Goal: Communication & Community: Share content

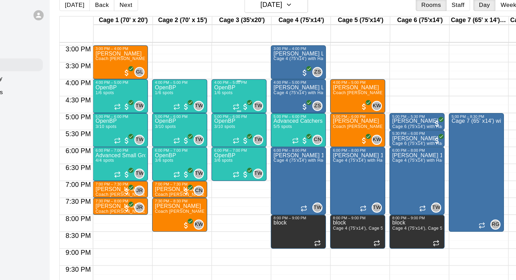
scroll to position [407, 0]
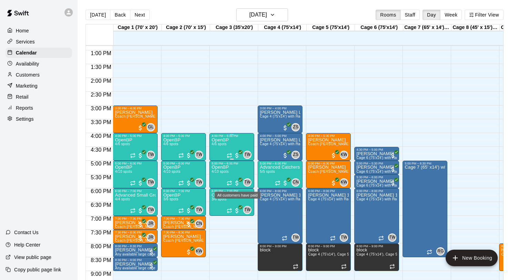
scroll to position [356, 0]
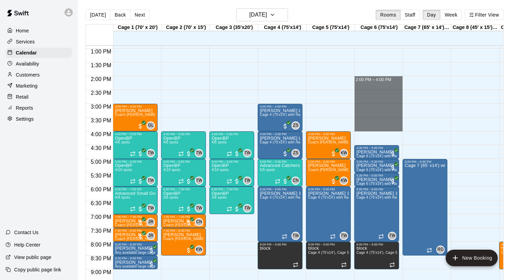
drag, startPoint x: 367, startPoint y: 78, endPoint x: 363, endPoint y: 126, distance: 48.8
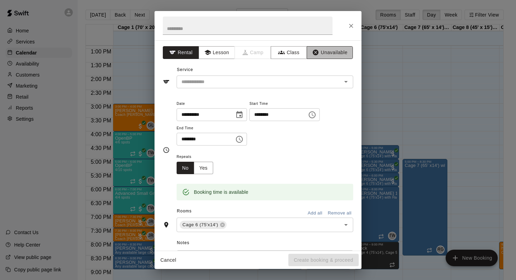
click at [321, 53] on button "Unavailable" at bounding box center [330, 52] width 46 height 13
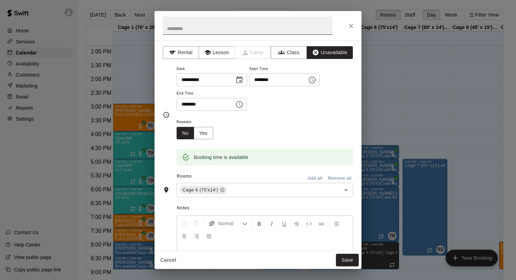
click at [243, 26] on input "text" at bounding box center [248, 26] width 170 height 18
type input "****"
click at [349, 258] on button "Save" at bounding box center [347, 260] width 23 height 13
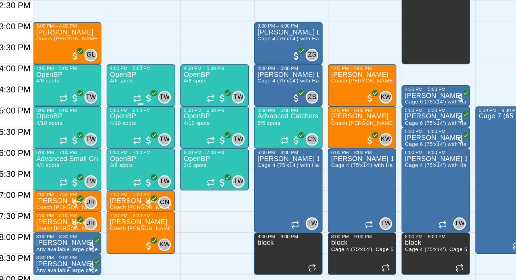
click at [178, 144] on div "OpenBP 4/6 spots" at bounding box center [171, 276] width 17 height 280
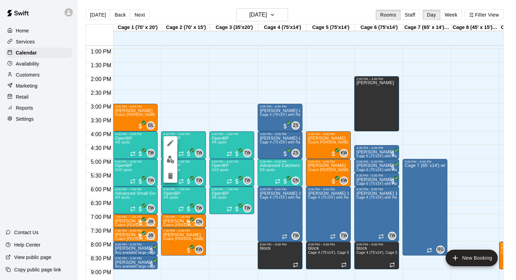
click at [188, 146] on div at bounding box center [258, 140] width 516 height 280
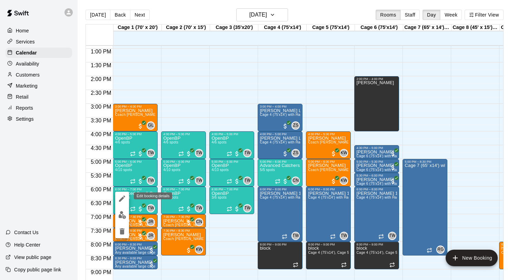
click at [121, 215] on img "edit" at bounding box center [122, 215] width 8 height 8
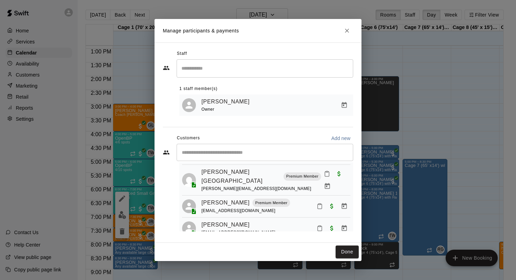
scroll to position [39, 0]
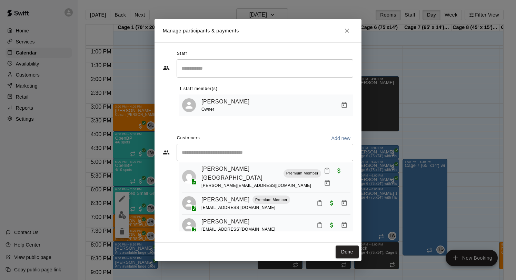
click at [348, 27] on icon "Close" at bounding box center [347, 30] width 7 height 7
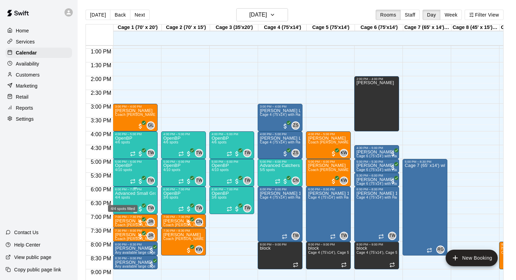
click at [125, 198] on span "4/4 spots" at bounding box center [122, 198] width 15 height 4
click at [122, 202] on icon "edit" at bounding box center [122, 203] width 6 height 6
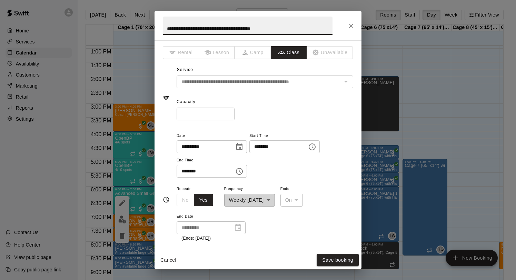
click at [351, 25] on icon "Close" at bounding box center [351, 26] width 4 height 4
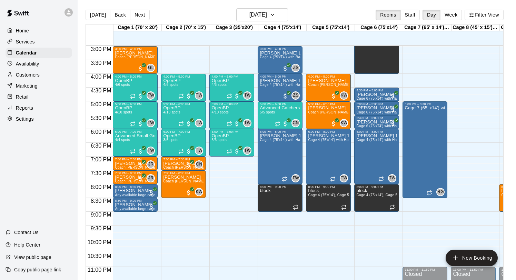
scroll to position [420, 0]
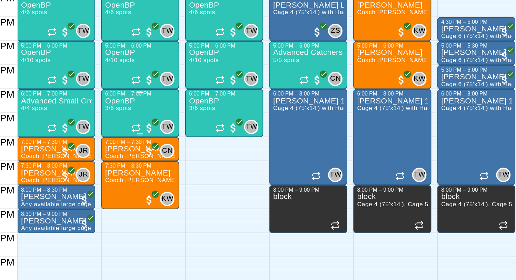
click at [179, 135] on div "OpenBP 3/6 spots" at bounding box center [171, 267] width 17 height 280
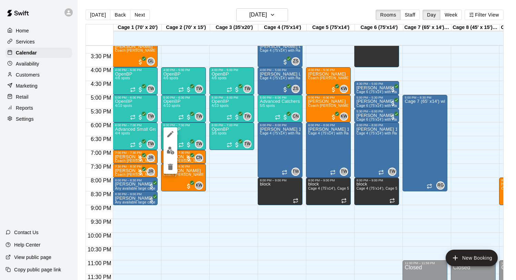
click at [173, 136] on icon "edit" at bounding box center [170, 134] width 8 height 8
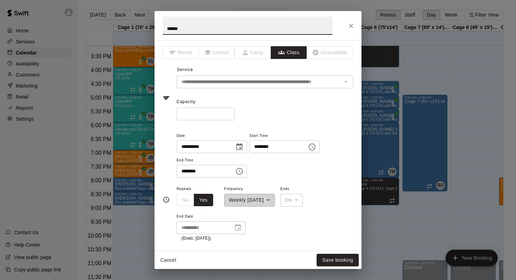
click at [229, 111] on input "*" at bounding box center [206, 114] width 58 height 13
click at [229, 112] on input "*" at bounding box center [206, 114] width 58 height 13
type input "*"
click at [229, 112] on input "*" at bounding box center [206, 114] width 58 height 13
click at [342, 258] on button "Save booking" at bounding box center [338, 260] width 42 height 13
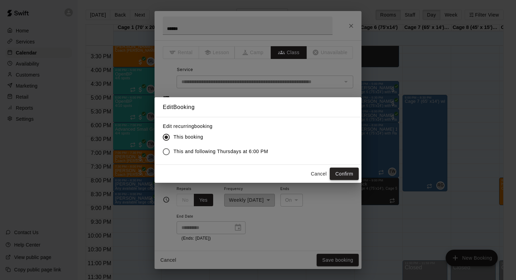
click at [344, 169] on button "Confirm" at bounding box center [344, 174] width 29 height 13
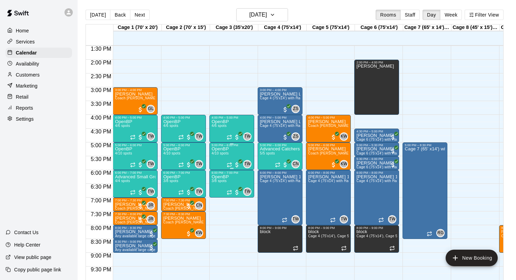
scroll to position [371, 0]
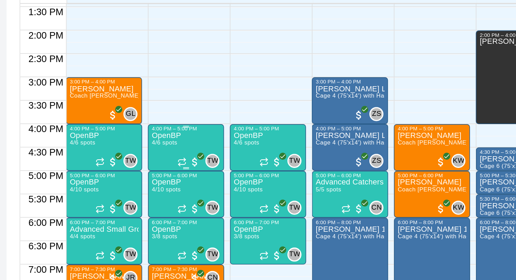
click at [180, 127] on div "OpenBP 4/6 spots" at bounding box center [171, 261] width 17 height 280
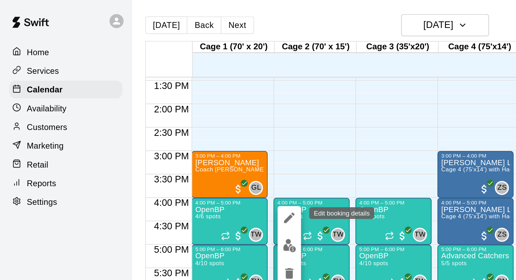
click at [171, 126] on icon "edit" at bounding box center [170, 128] width 8 height 8
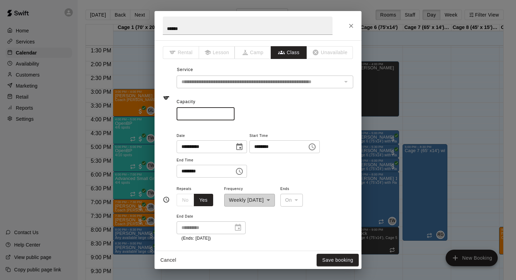
click at [229, 112] on input "*" at bounding box center [206, 114] width 58 height 13
type input "*"
click at [229, 112] on input "*" at bounding box center [206, 114] width 58 height 13
click at [342, 261] on button "Save booking" at bounding box center [338, 260] width 42 height 13
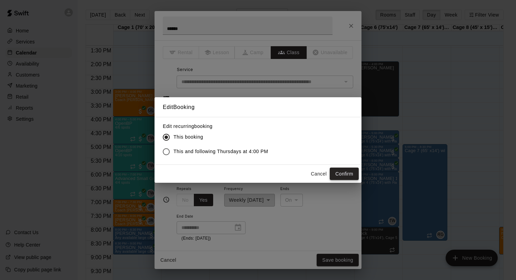
click at [353, 168] on button "Confirm" at bounding box center [344, 174] width 29 height 13
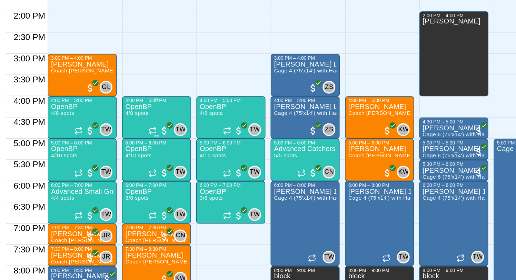
click at [176, 123] on p "OpenBP" at bounding box center [171, 123] width 17 height 0
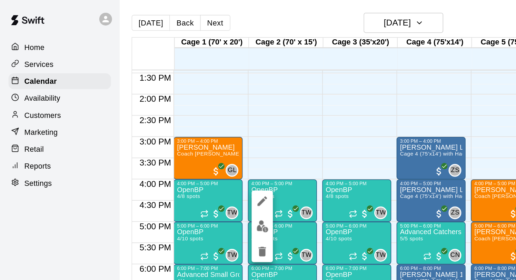
click at [172, 83] on div at bounding box center [258, 140] width 516 height 280
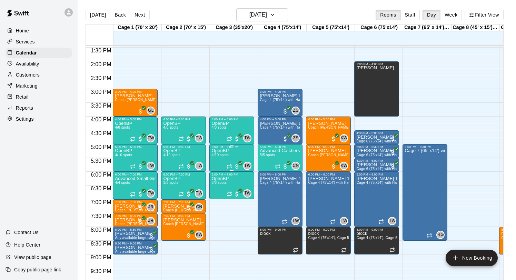
click at [219, 151] on p "OpenBP" at bounding box center [219, 151] width 17 height 0
click at [219, 158] on icon "edit" at bounding box center [219, 158] width 6 height 6
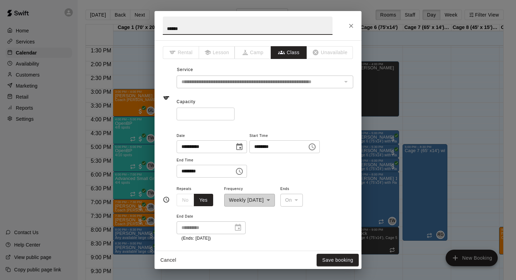
click at [229, 115] on input "*" at bounding box center [206, 114] width 58 height 13
type input "*"
click at [229, 115] on input "*" at bounding box center [206, 114] width 58 height 13
click at [336, 255] on button "Save booking" at bounding box center [338, 260] width 42 height 13
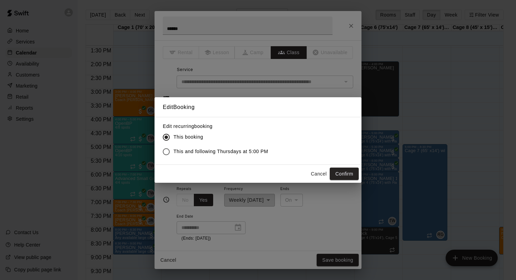
click at [346, 164] on div "Edit recurring booking This booking This and following Thursdays at 5:00 PM" at bounding box center [258, 141] width 207 height 48
click at [342, 175] on button "Confirm" at bounding box center [344, 174] width 29 height 13
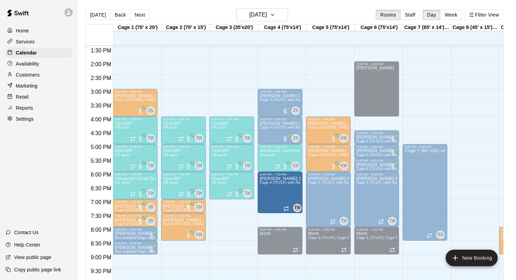
drag, startPoint x: 281, startPoint y: 226, endPoint x: 281, endPoint y: 219, distance: 6.9
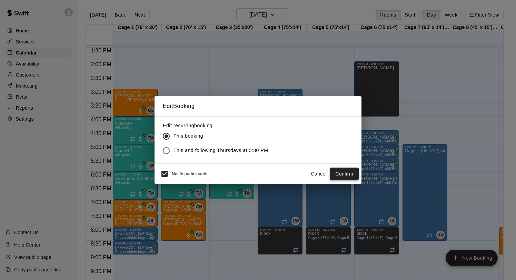
click at [343, 172] on button "Confirm" at bounding box center [344, 174] width 29 height 13
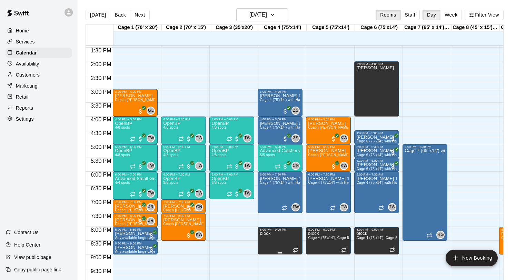
click at [266, 259] on icon "delete" at bounding box center [267, 255] width 8 height 8
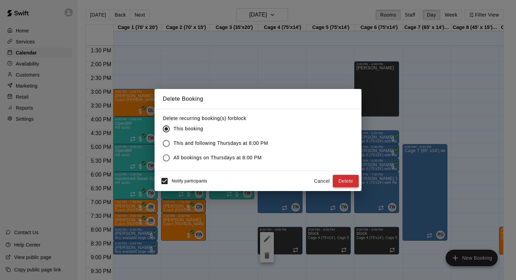
click at [346, 184] on button "Delete" at bounding box center [346, 181] width 26 height 13
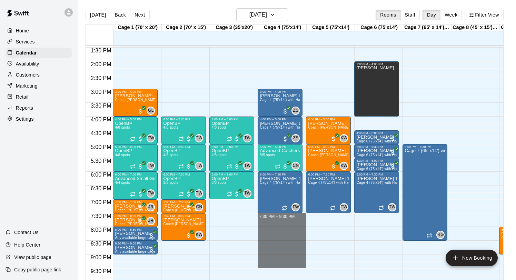
drag, startPoint x: 283, startPoint y: 215, endPoint x: 271, endPoint y: 267, distance: 53.0
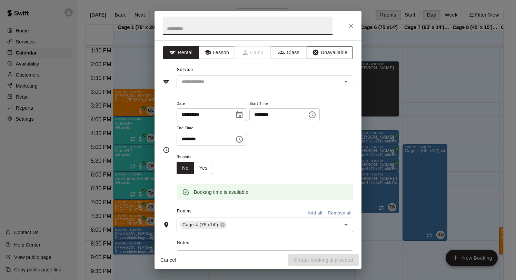
click at [331, 57] on button "Unavailable" at bounding box center [330, 52] width 46 height 13
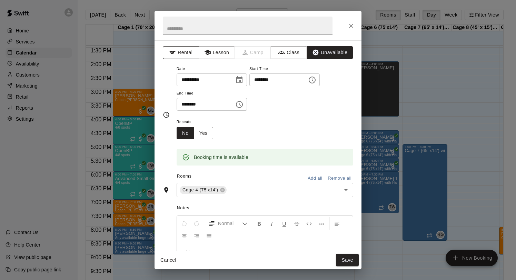
click at [192, 53] on button "Rental" at bounding box center [181, 52] width 36 height 13
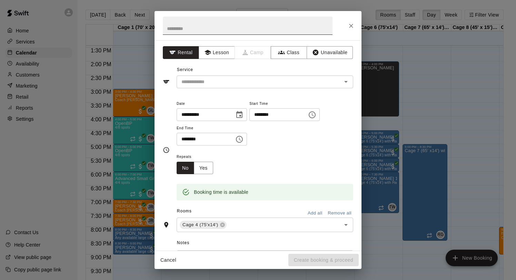
click at [182, 30] on input "text" at bounding box center [248, 26] width 170 height 18
type input "*******"
click at [208, 80] on input "text" at bounding box center [255, 82] width 152 height 9
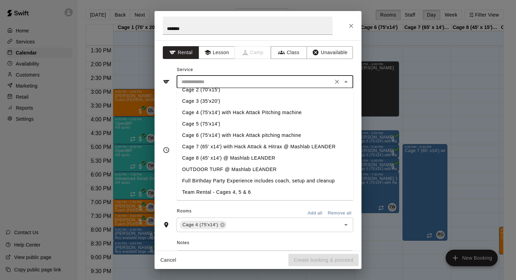
scroll to position [64, 0]
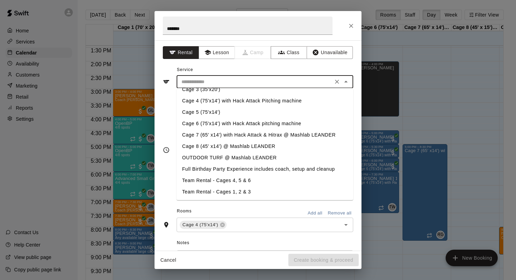
click at [236, 178] on li "Team Rental - Cages 4, 5 & 6" at bounding box center [265, 180] width 177 height 11
type input "**********"
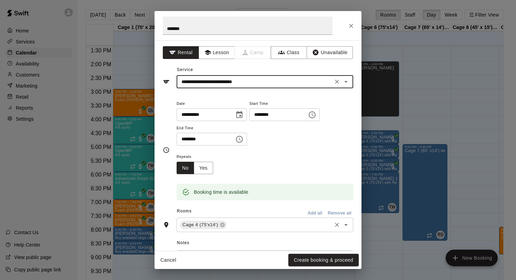
click at [237, 225] on input "text" at bounding box center [279, 225] width 103 height 9
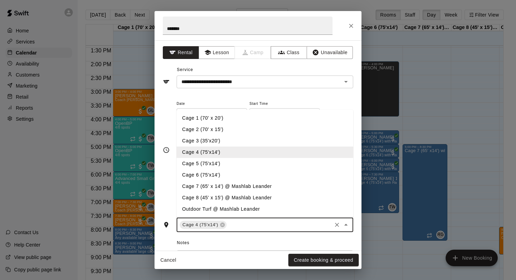
click at [214, 165] on li "Cage 5 (75'x14')" at bounding box center [265, 163] width 177 height 11
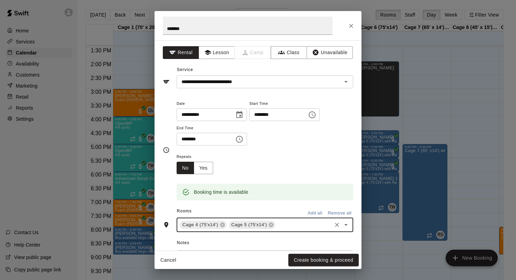
click at [288, 226] on input "text" at bounding box center [303, 225] width 55 height 9
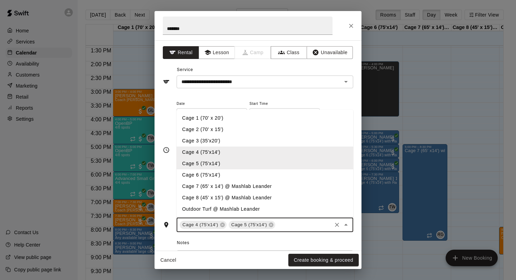
click at [215, 174] on li "Cage 6 (75'x14')" at bounding box center [265, 174] width 177 height 11
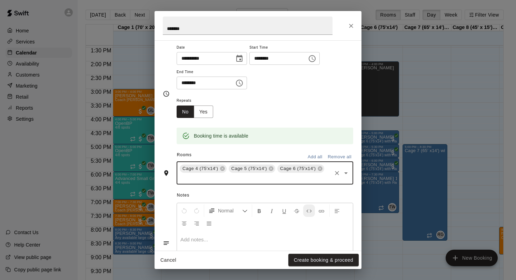
scroll to position [60, 0]
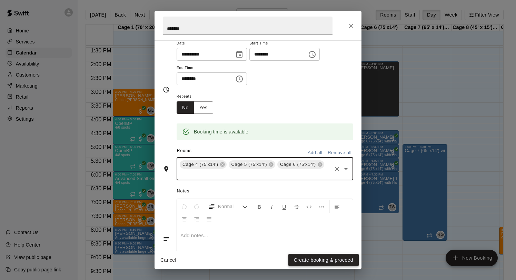
click at [318, 260] on button "Create booking & proceed" at bounding box center [323, 260] width 70 height 13
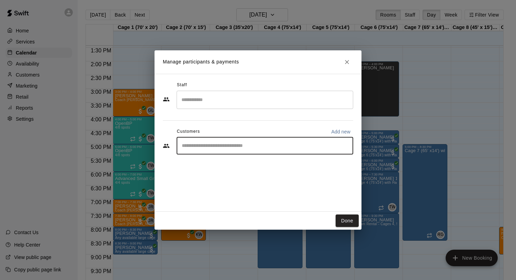
click at [231, 148] on input "Start typing to search customers..." at bounding box center [265, 145] width 170 height 7
type input "***"
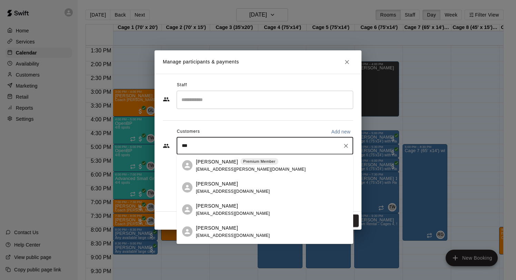
click at [218, 186] on p "Zac Senf - Marucci" at bounding box center [217, 183] width 42 height 7
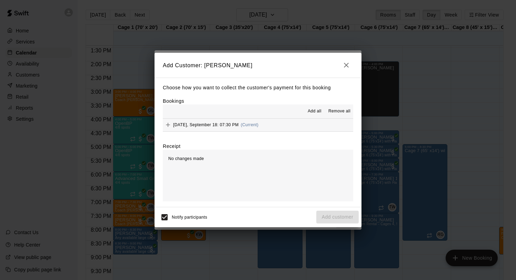
click at [214, 118] on hr at bounding box center [258, 118] width 190 height 0
click at [214, 121] on div "Thursday, September 18: 07:30 PM (Current)" at bounding box center [211, 125] width 96 height 10
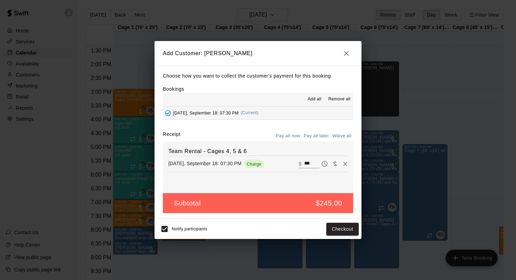
click at [310, 163] on input "***" at bounding box center [311, 163] width 15 height 9
type input "***"
click at [350, 227] on button "Checkout" at bounding box center [342, 229] width 32 height 13
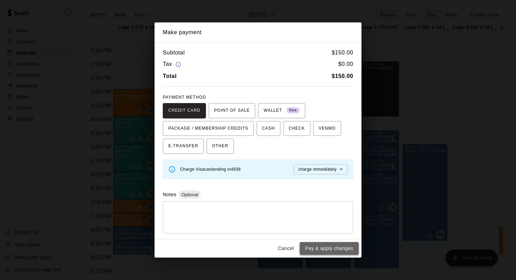
click at [325, 248] on button "Pay & apply changes" at bounding box center [329, 248] width 59 height 13
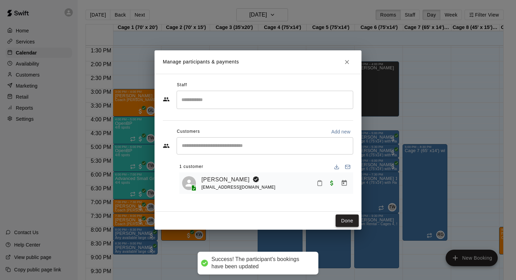
click at [347, 220] on button "Done" at bounding box center [347, 221] width 23 height 13
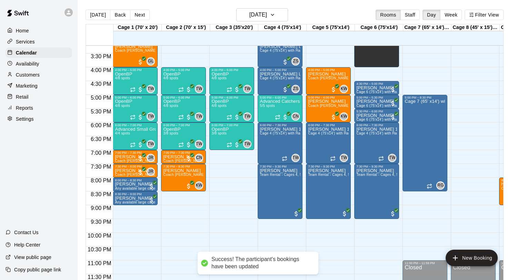
scroll to position [0, 0]
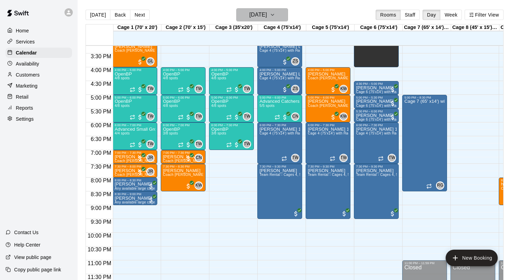
click at [267, 16] on h6 "[DATE]" at bounding box center [258, 15] width 18 height 10
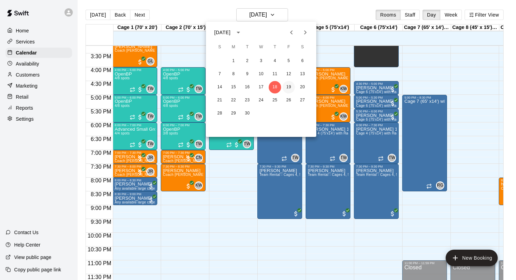
click at [288, 87] on button "19" at bounding box center [289, 87] width 12 height 12
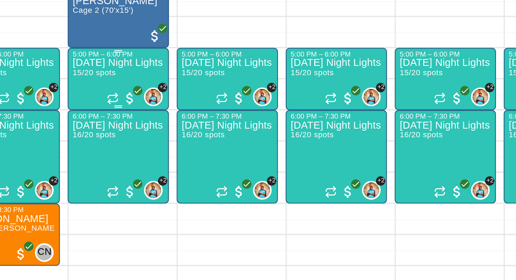
scroll to position [0, 0]
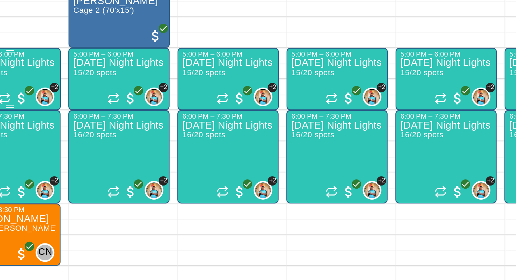
click at [143, 106] on div "Friday Night Lights - Live at-bats hitting class - Ages 8-11 15/20 spots" at bounding box center [135, 239] width 41 height 280
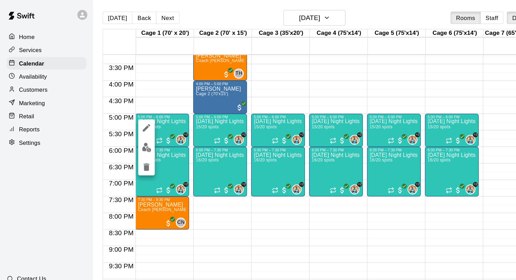
click at [120, 122] on img "edit" at bounding box center [122, 123] width 8 height 8
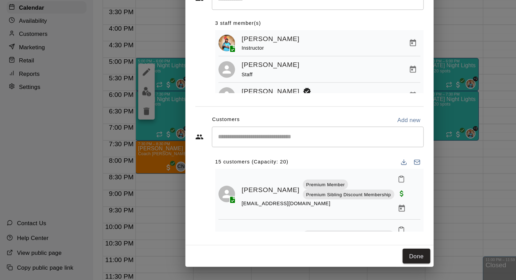
click at [207, 165] on div "​" at bounding box center [265, 160] width 177 height 17
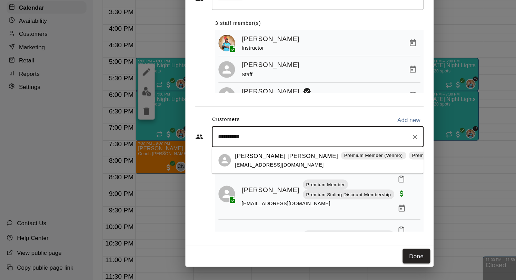
type input "**********"
click at [208, 180] on div "Cannon Wyss Premium Member (Venmo) Premium Member (Venmo) tonymission@gmail.com" at bounding box center [295, 180] width 199 height 15
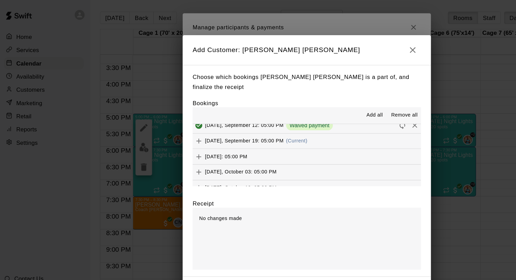
scroll to position [460, 0]
click at [301, 116] on button "Friday, September 19: 05:00 PM (Current)" at bounding box center [258, 117] width 190 height 13
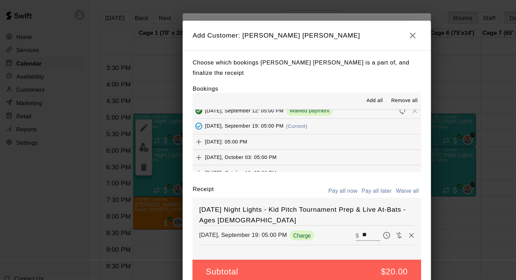
click at [344, 156] on button "Waive all" at bounding box center [341, 159] width 23 height 11
type input "*"
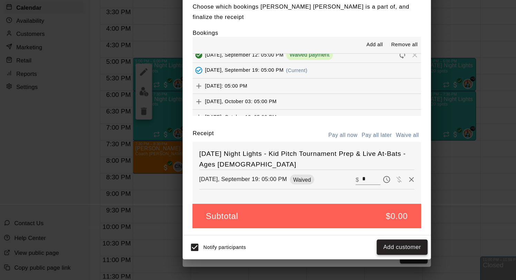
click at [334, 252] on button "Add customer" at bounding box center [337, 252] width 42 height 13
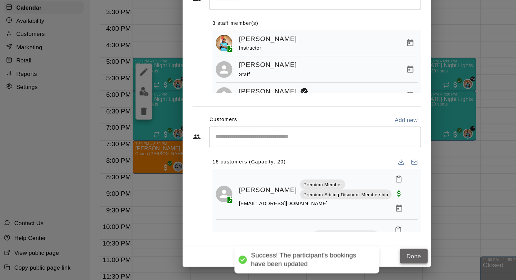
click at [345, 258] on button "Done" at bounding box center [347, 260] width 23 height 13
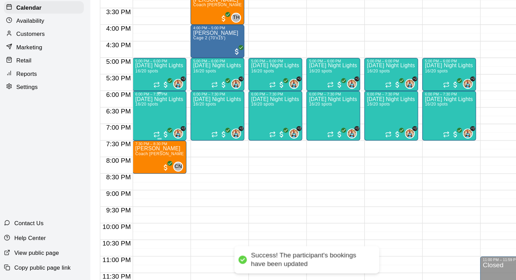
click at [129, 139] on div "Friday Night Lights - Advanced Hitting Group & Tournament Prep (Live ABs) - Age…" at bounding box center [135, 267] width 41 height 280
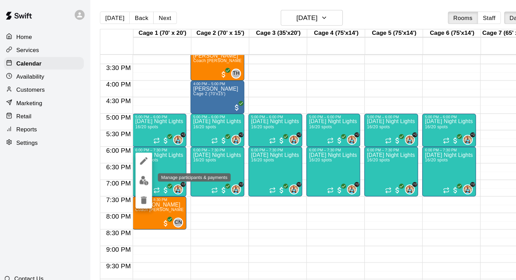
click at [122, 148] on img "edit" at bounding box center [122, 151] width 8 height 8
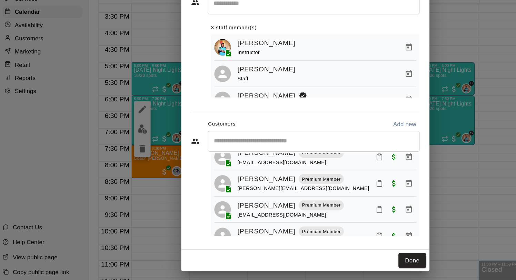
scroll to position [3, 0]
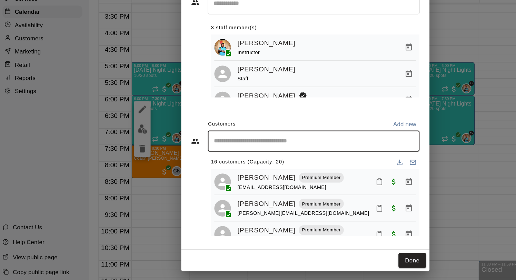
click at [219, 161] on input "Start typing to search customers..." at bounding box center [265, 160] width 170 height 7
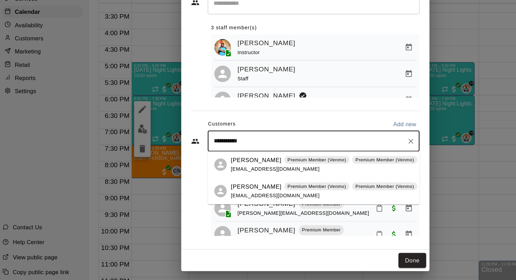
type input "**********"
click at [205, 178] on p "Anthony Wyss" at bounding box center [217, 176] width 42 height 7
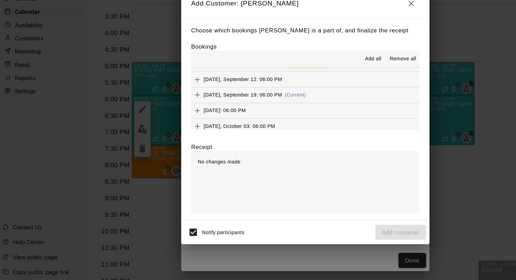
scroll to position [507, 0]
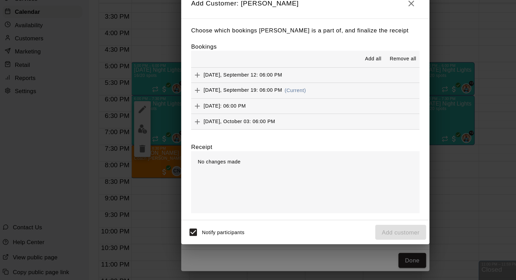
click at [226, 118] on span "Friday, September 19: 06:00 PM" at bounding box center [206, 118] width 66 height 5
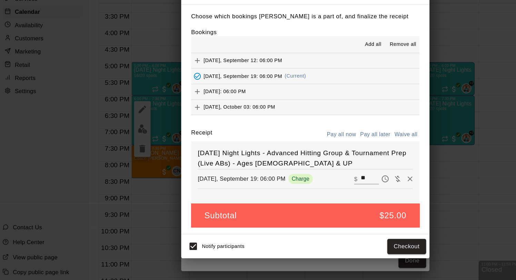
click at [340, 156] on button "Waive all" at bounding box center [341, 155] width 23 height 11
type input "*"
click at [337, 247] on button "Add customer" at bounding box center [337, 248] width 42 height 13
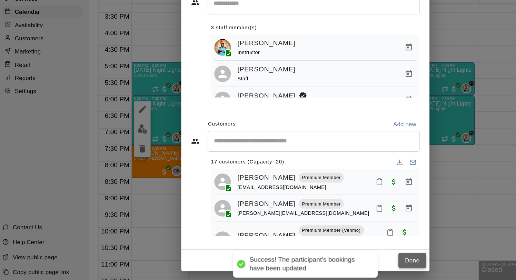
click at [355, 261] on button "Done" at bounding box center [347, 260] width 23 height 13
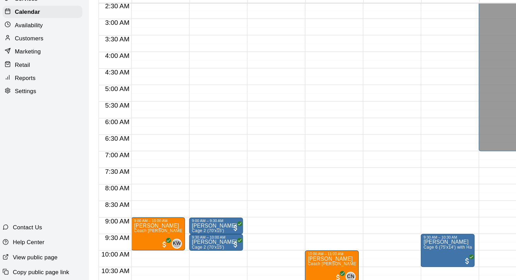
scroll to position [0, 0]
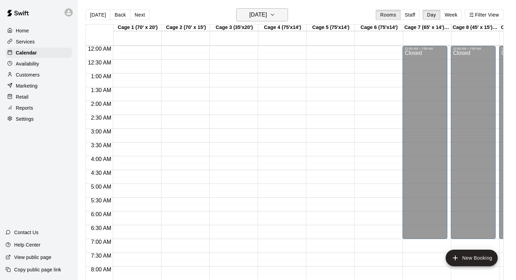
click at [267, 16] on h6 "Friday Sep 19" at bounding box center [258, 15] width 18 height 10
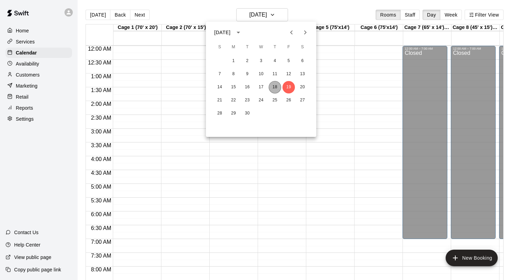
click at [276, 86] on button "18" at bounding box center [275, 87] width 12 height 12
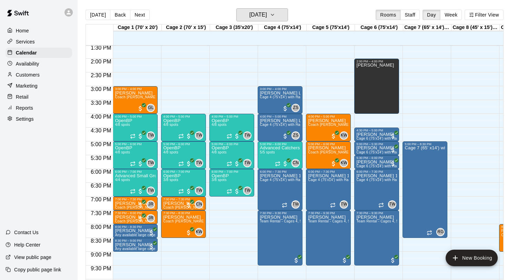
scroll to position [420, 0]
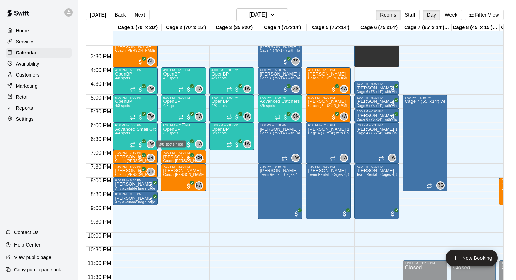
click at [173, 133] on span "3/8 spots" at bounding box center [170, 133] width 15 height 4
click at [170, 139] on icon "edit" at bounding box center [170, 139] width 6 height 6
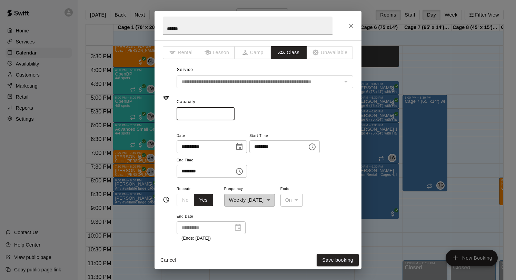
click at [190, 113] on input "*" at bounding box center [206, 114] width 58 height 13
click at [229, 115] on input "*" at bounding box center [206, 114] width 58 height 13
type input "*"
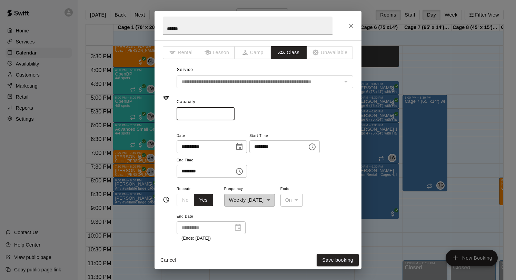
click at [229, 115] on input "*" at bounding box center [206, 114] width 58 height 13
click at [350, 257] on button "Save booking" at bounding box center [338, 260] width 42 height 13
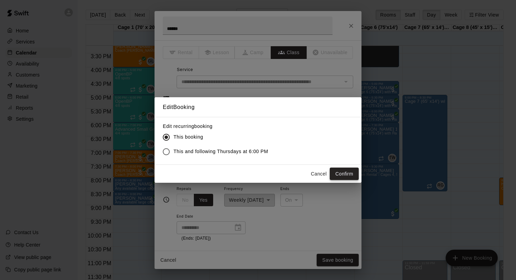
click at [345, 171] on button "Confirm" at bounding box center [344, 174] width 29 height 13
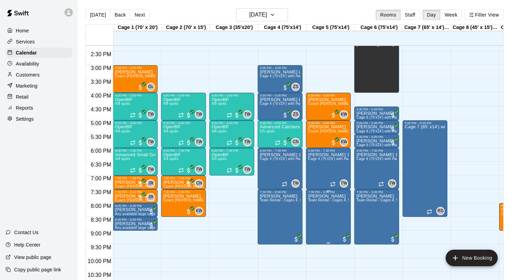
scroll to position [389, 0]
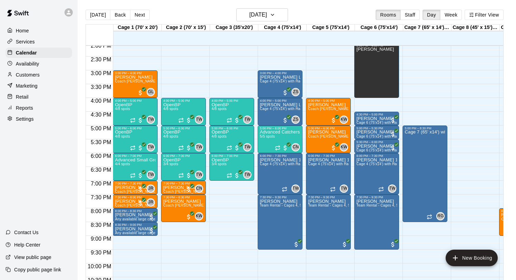
click at [32, 73] on p "Customers" at bounding box center [28, 74] width 24 height 7
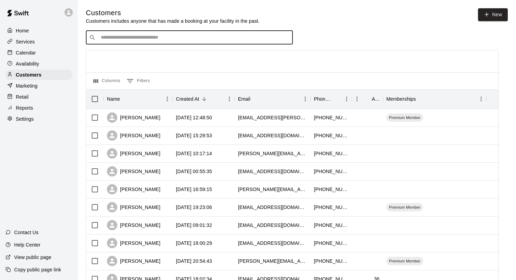
click at [156, 38] on input "Search customers by name or email" at bounding box center [194, 37] width 191 height 7
type input "******"
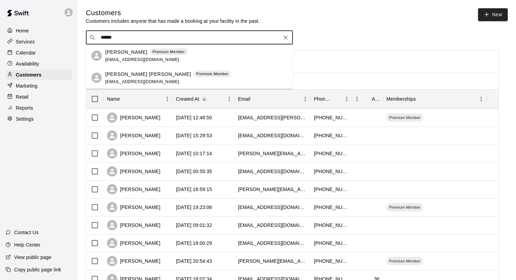
click at [136, 52] on p "Shannon Ladner" at bounding box center [126, 51] width 42 height 7
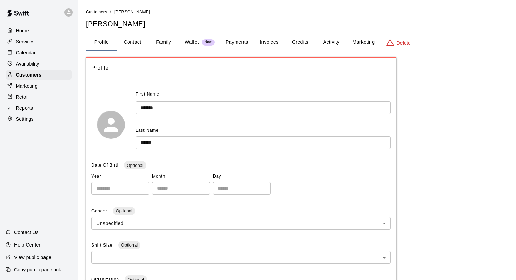
click at [324, 41] on button "Activity" at bounding box center [331, 42] width 31 height 17
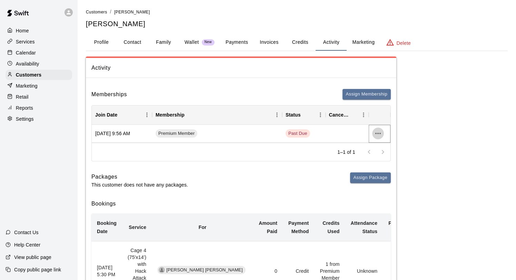
click at [378, 133] on icon "more actions" at bounding box center [378, 133] width 6 height 1
click at [389, 159] on li "Cancel" at bounding box center [391, 159] width 39 height 11
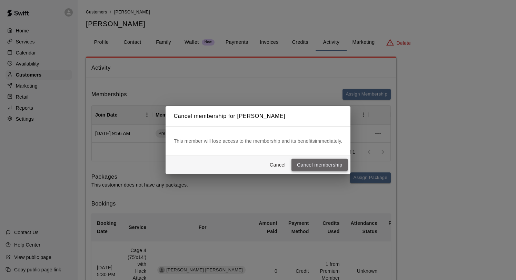
click at [317, 163] on button "Cancel membership" at bounding box center [319, 165] width 56 height 13
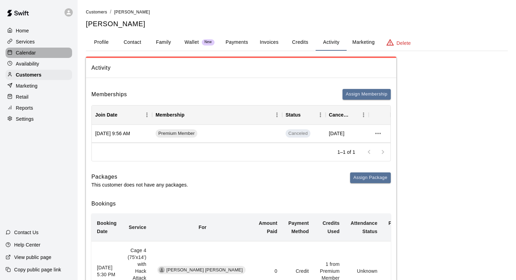
click at [36, 53] on p "Calendar" at bounding box center [26, 52] width 20 height 7
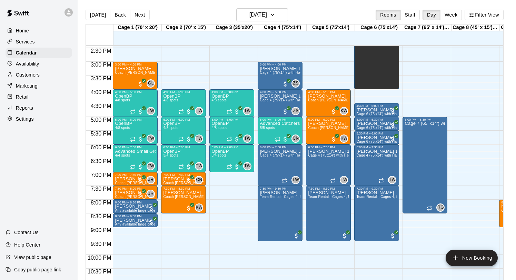
scroll to position [395, 0]
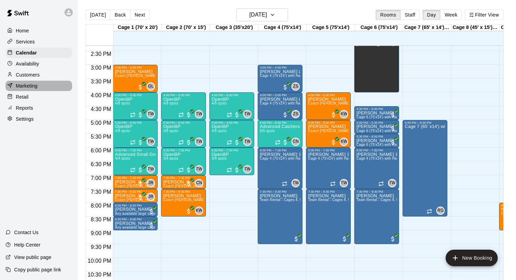
click at [22, 86] on p "Marketing" at bounding box center [27, 85] width 22 height 7
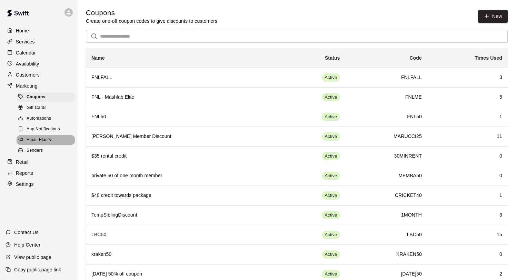
click at [47, 140] on span "Email Blasts" at bounding box center [39, 140] width 24 height 7
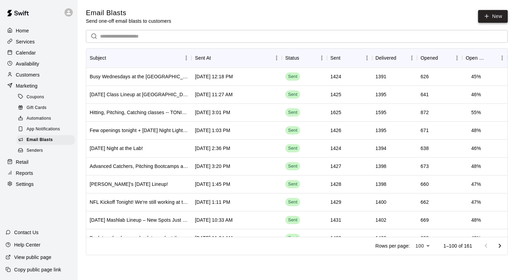
click at [493, 15] on link "New" at bounding box center [493, 16] width 30 height 13
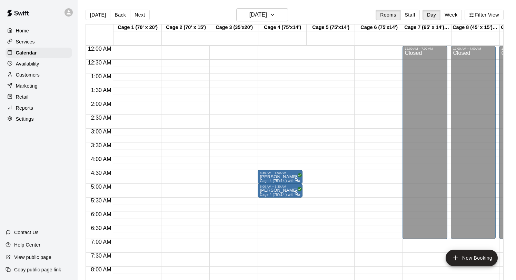
scroll to position [400, 0]
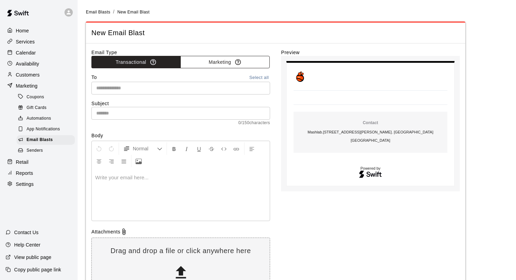
click at [210, 63] on button "Marketing" at bounding box center [224, 62] width 89 height 13
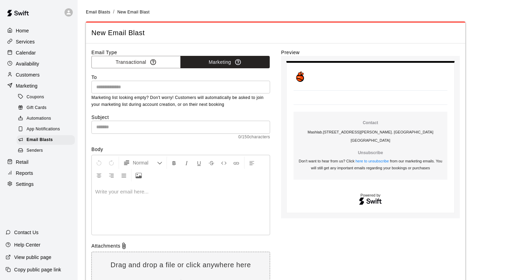
click at [251, 88] on input "text" at bounding box center [180, 87] width 174 height 9
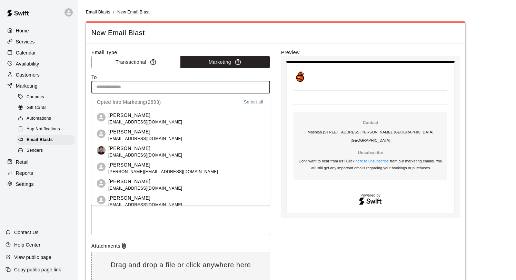
click at [254, 102] on button "Select all" at bounding box center [254, 102] width 22 height 8
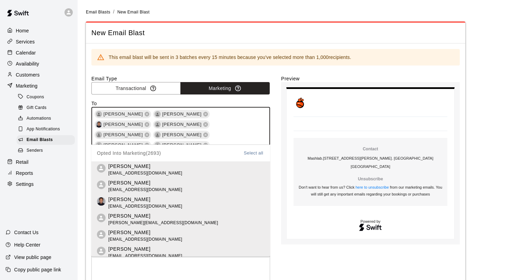
scroll to position [9653, 0]
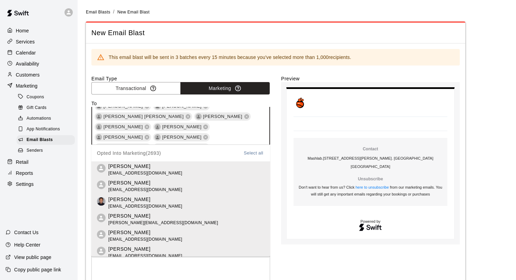
click at [271, 141] on div "Email Type Transactional Marketing To Johnny Ybarra Mason Copeland Jeet Mehta C…" at bounding box center [275, 218] width 368 height 287
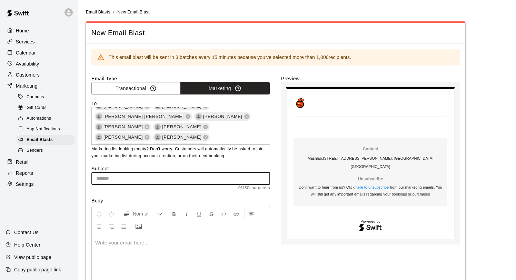
click at [216, 177] on input "text" at bounding box center [180, 178] width 179 height 13
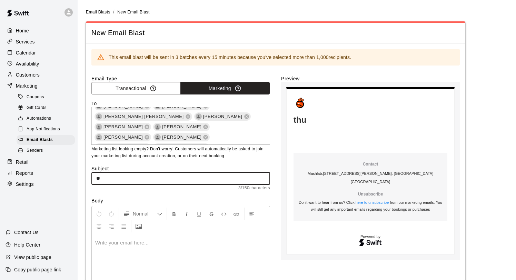
type input "*"
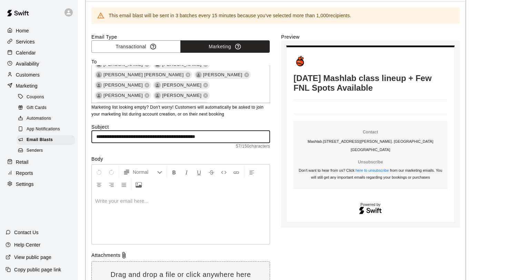
scroll to position [44, 0]
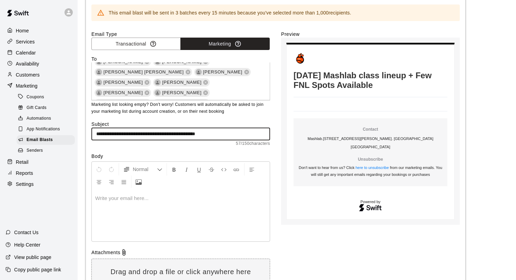
type input "**********"
click at [158, 198] on p at bounding box center [180, 198] width 171 height 7
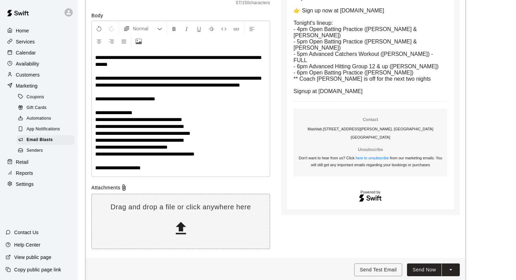
scroll to position [194, 0]
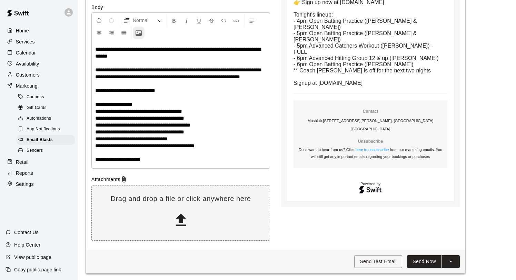
click at [141, 31] on icon "Upload Image" at bounding box center [139, 33] width 6 height 6
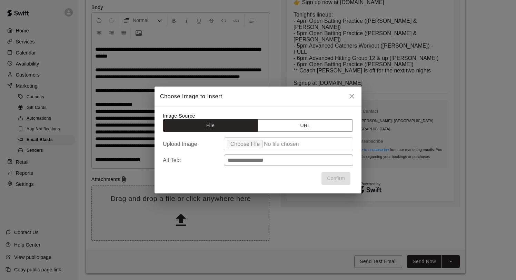
click at [254, 142] on input "file" at bounding box center [288, 144] width 129 height 14
type input "**********"
click at [329, 179] on button "Confirm" at bounding box center [335, 178] width 29 height 13
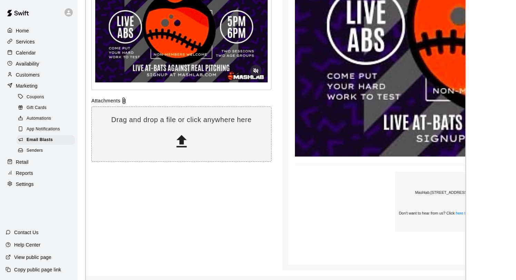
scroll to position [454, 0]
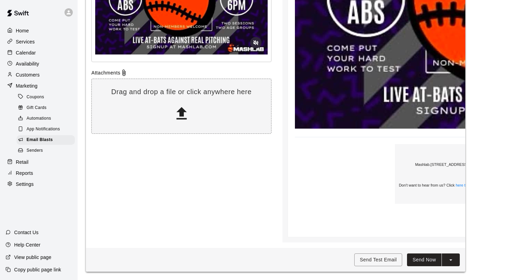
click at [427, 259] on button "Send Now" at bounding box center [424, 260] width 34 height 13
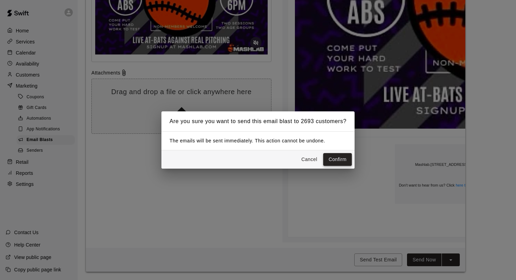
click at [333, 158] on button "Confirm" at bounding box center [337, 159] width 29 height 13
